Goal: Information Seeking & Learning: Learn about a topic

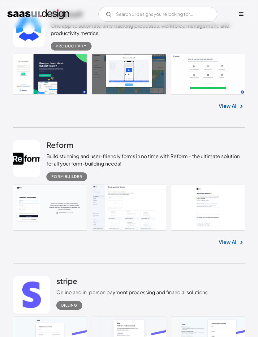
scroll to position [328, 0]
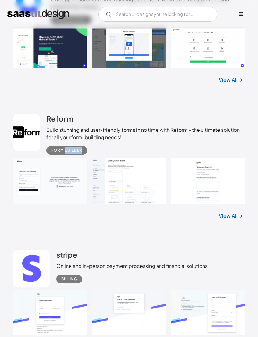
click at [138, 141] on div "Build stunning and user-friendly forms in no time with Reform - the ultimate so…" at bounding box center [145, 133] width 199 height 15
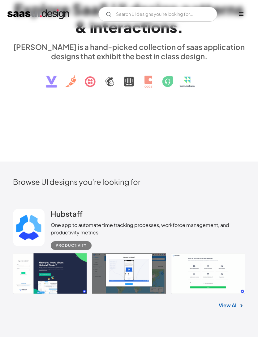
scroll to position [104, 0]
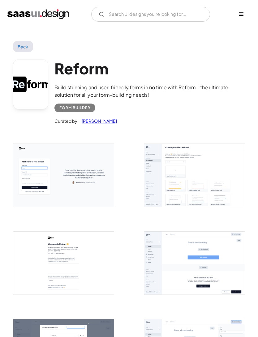
click at [102, 184] on img "open lightbox" at bounding box center [63, 175] width 101 height 63
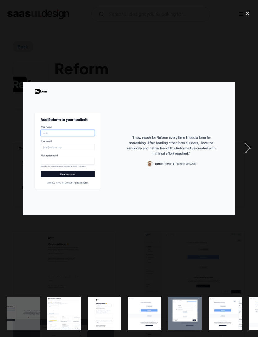
click at [251, 13] on div "close lightbox" at bounding box center [247, 14] width 21 height 14
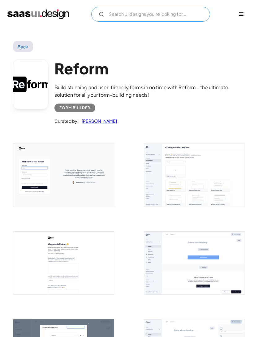
click at [183, 12] on input "Email Form" at bounding box center [150, 14] width 119 height 15
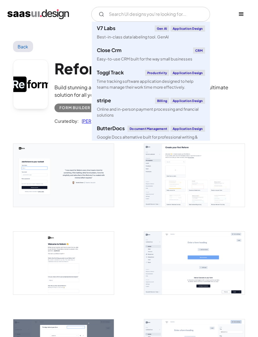
click at [232, 115] on div "Curated by: Saurabh Sharma" at bounding box center [150, 118] width 191 height 12
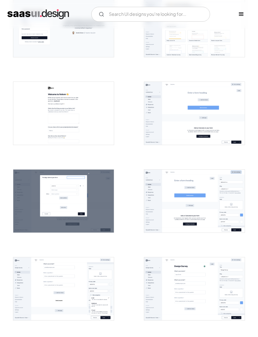
scroll to position [150, 0]
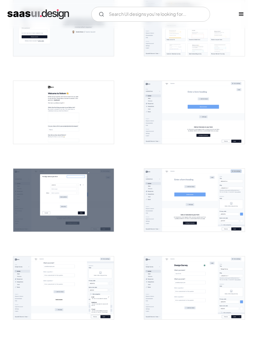
click at [218, 131] on img "open lightbox" at bounding box center [194, 112] width 101 height 63
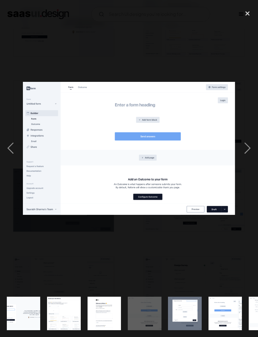
scroll to position [0, 0]
click at [32, 330] on img "show item 1 of 19" at bounding box center [24, 313] width 54 height 34
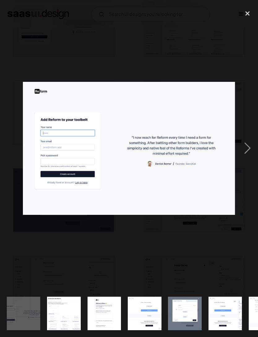
click at [246, 153] on div "next image" at bounding box center [247, 148] width 21 height 283
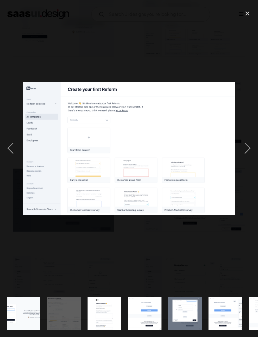
click at [242, 156] on div "next image" at bounding box center [247, 148] width 21 height 283
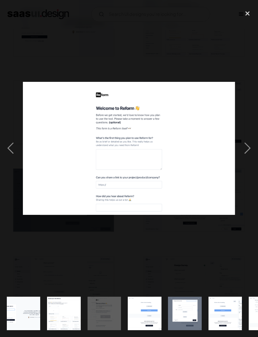
click at [247, 156] on div "next image" at bounding box center [247, 148] width 21 height 283
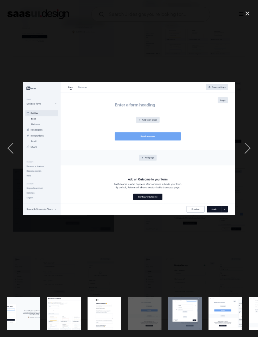
click at [247, 157] on div "next image" at bounding box center [247, 148] width 21 height 283
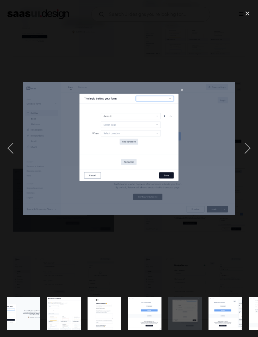
click at [243, 159] on div "next image" at bounding box center [247, 148] width 21 height 283
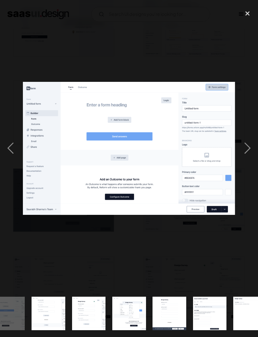
scroll to position [0, 217]
click at [245, 160] on div "next image" at bounding box center [247, 148] width 21 height 283
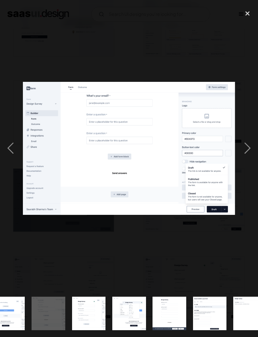
click at [245, 158] on div "next image" at bounding box center [247, 148] width 21 height 283
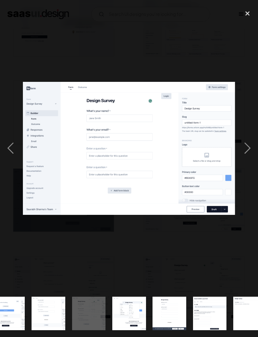
click at [243, 160] on div "next image" at bounding box center [247, 148] width 21 height 283
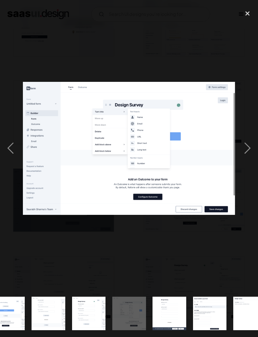
click at [243, 157] on div "next image" at bounding box center [247, 148] width 21 height 283
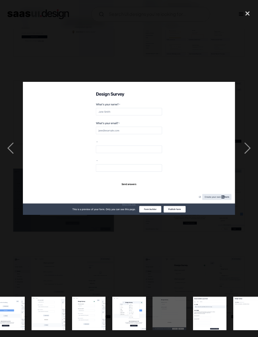
click at [244, 155] on div "next image" at bounding box center [247, 148] width 21 height 283
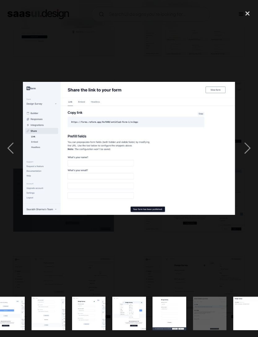
click at [244, 156] on div "next image" at bounding box center [247, 148] width 21 height 283
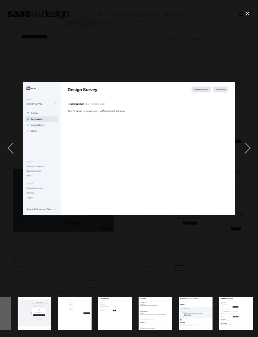
scroll to position [0, 474]
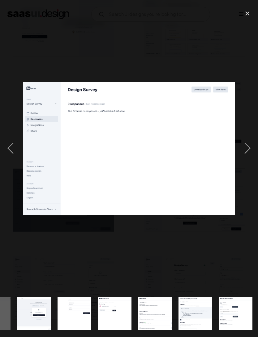
click at [242, 156] on div "next image" at bounding box center [247, 148] width 21 height 283
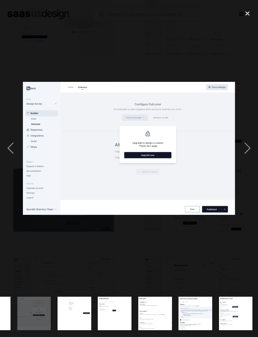
click at [240, 158] on div "next image" at bounding box center [247, 148] width 21 height 283
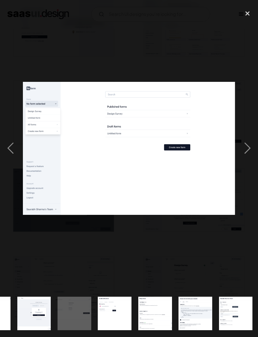
click at [7, 160] on div "previous image" at bounding box center [10, 148] width 21 height 283
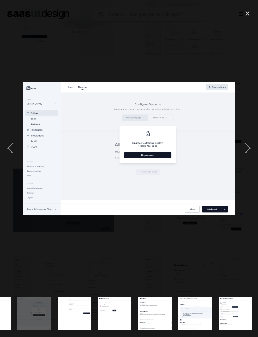
click at [13, 156] on div "previous image" at bounding box center [10, 148] width 21 height 283
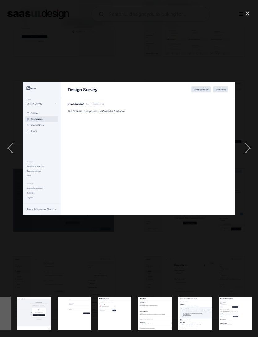
click at [14, 155] on div "previous image" at bounding box center [10, 148] width 21 height 283
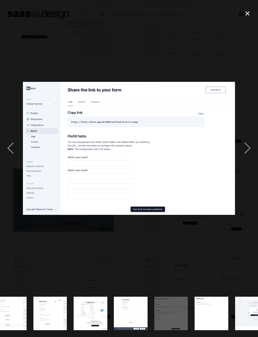
scroll to position [0, 216]
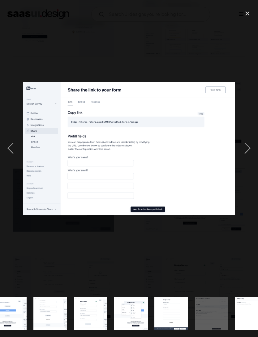
click at [13, 158] on div "previous image" at bounding box center [10, 148] width 21 height 283
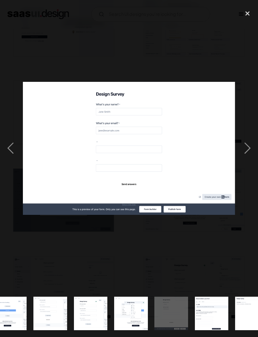
click at [14, 160] on div "previous image" at bounding box center [10, 148] width 21 height 283
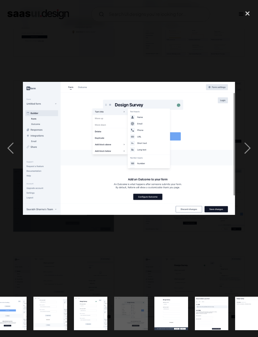
click at [240, 147] on div "next image" at bounding box center [247, 148] width 21 height 283
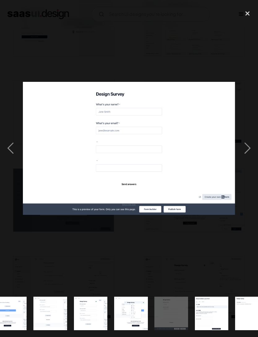
click at [245, 159] on div "next image" at bounding box center [247, 148] width 21 height 283
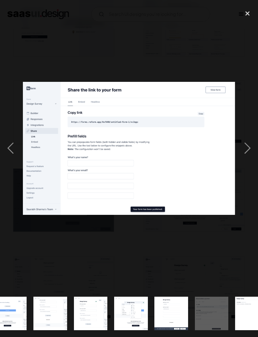
click at [246, 158] on div "next image" at bounding box center [247, 148] width 21 height 283
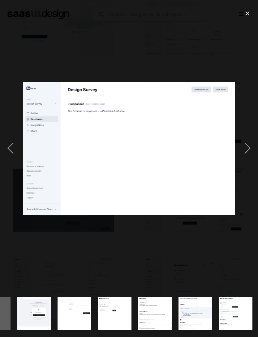
click at [10, 158] on div "previous image" at bounding box center [10, 148] width 21 height 283
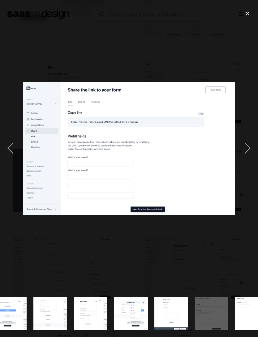
scroll to position [170, 0]
